Goal: Transaction & Acquisition: Purchase product/service

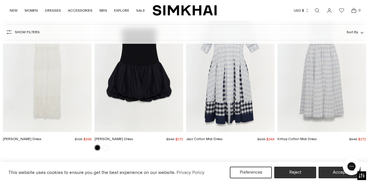
scroll to position [85, 0]
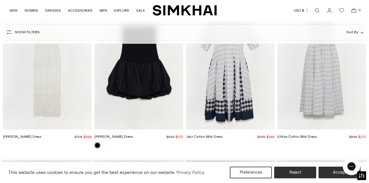
click at [0, 0] on img "Kittiya Cotton Midi Dress" at bounding box center [0, 0] width 0 height 0
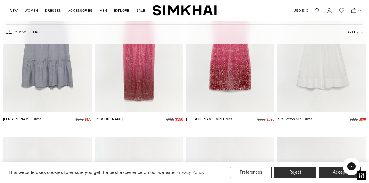
scroll to position [1078, 0]
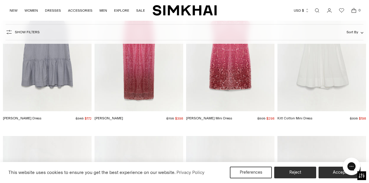
click at [0, 0] on img "Candace Dress" at bounding box center [0, 0] width 0 height 0
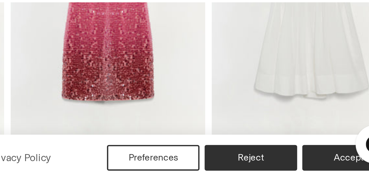
scroll to position [1118, 0]
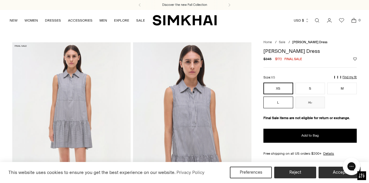
click at [281, 102] on button "L" at bounding box center [277, 103] width 29 height 12
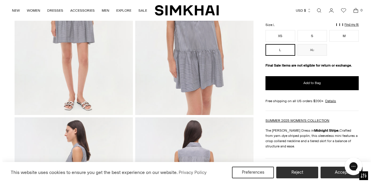
scroll to position [104, 0]
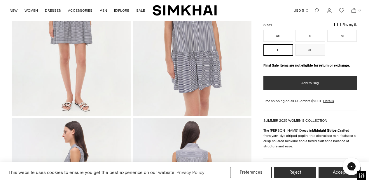
click at [311, 83] on span "Add to Bag" at bounding box center [309, 82] width 17 height 5
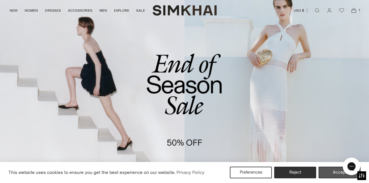
click at [328, 169] on button "Accept" at bounding box center [339, 173] width 42 height 12
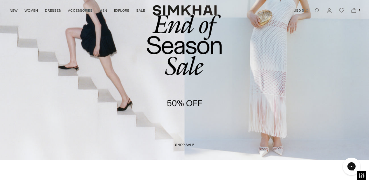
scroll to position [65, 0]
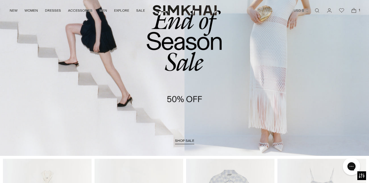
click at [183, 139] on span "shop sale" at bounding box center [184, 141] width 19 height 4
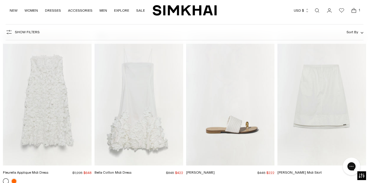
scroll to position [2159, 0]
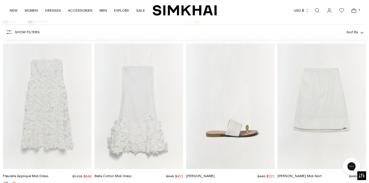
click at [0, 0] on img "Fleurella Applique Midi Dress" at bounding box center [0, 0] width 0 height 0
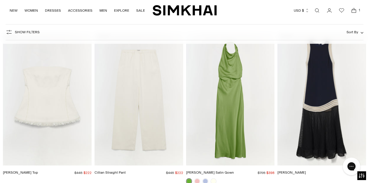
scroll to position [3623, 0]
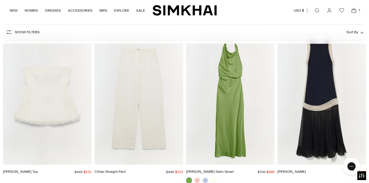
click at [0, 0] on img "Theodora Strapless Top" at bounding box center [0, 0] width 0 height 0
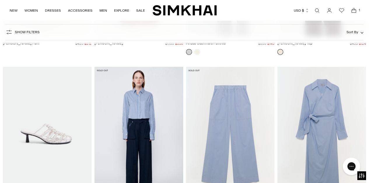
scroll to position [9269, 0]
